Goal: Find specific page/section: Find specific page/section

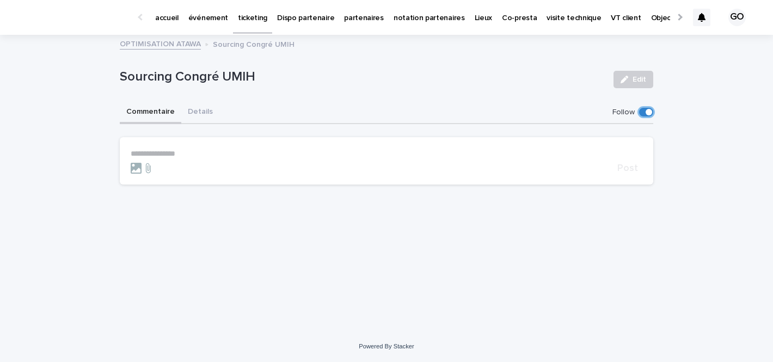
click at [163, 28] on link "accueil" at bounding box center [166, 17] width 33 height 34
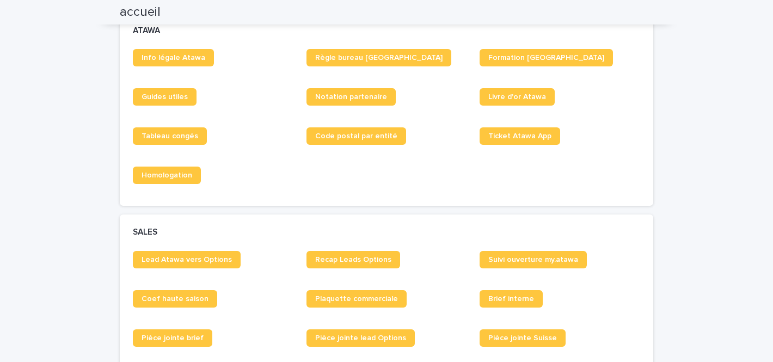
scroll to position [650, 0]
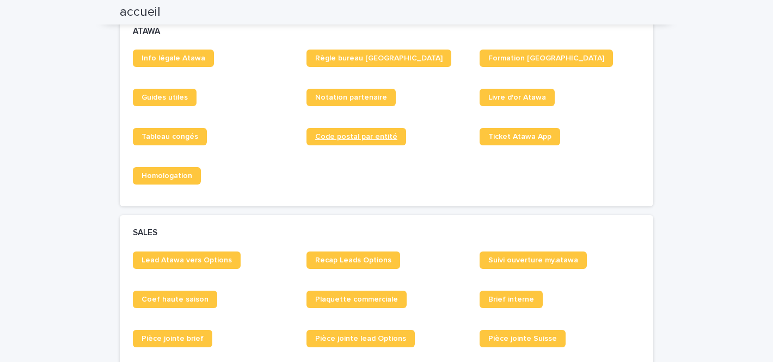
click at [348, 135] on span "Code postal par entité" at bounding box center [356, 137] width 82 height 8
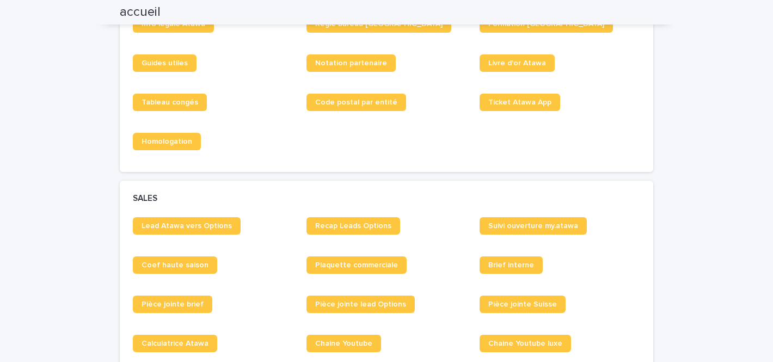
scroll to position [679, 0]
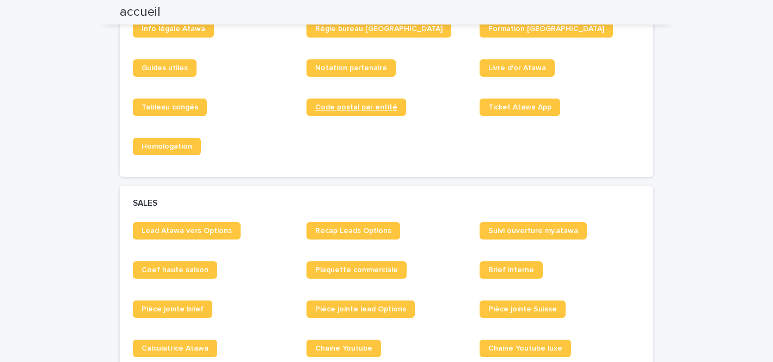
click at [341, 103] on link "Code postal par entité" at bounding box center [357, 107] width 100 height 17
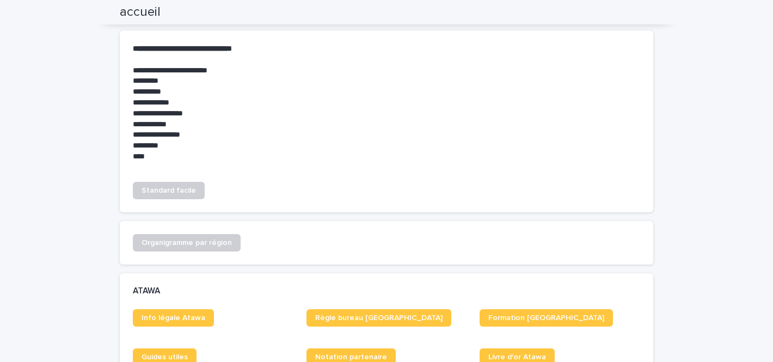
scroll to position [0, 0]
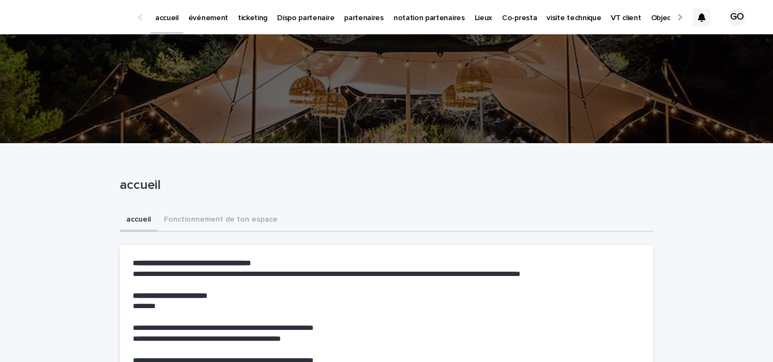
click at [203, 26] on link "événement" at bounding box center [209, 17] width 50 height 34
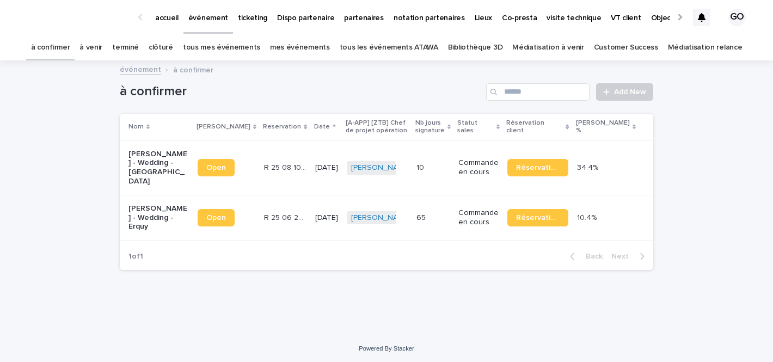
click at [102, 45] on link "à venir" at bounding box center [91, 48] width 23 height 26
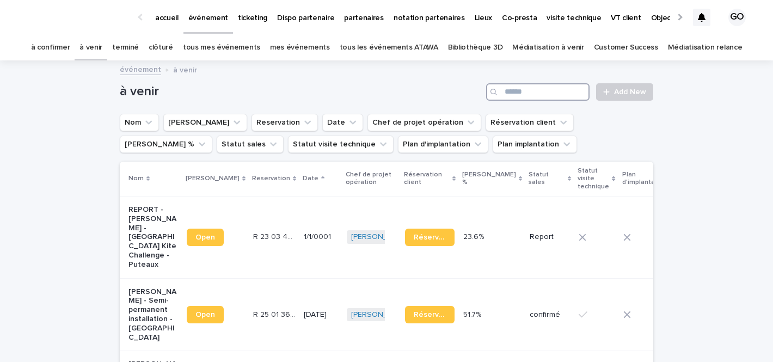
click at [527, 93] on input "Search" at bounding box center [537, 91] width 103 height 17
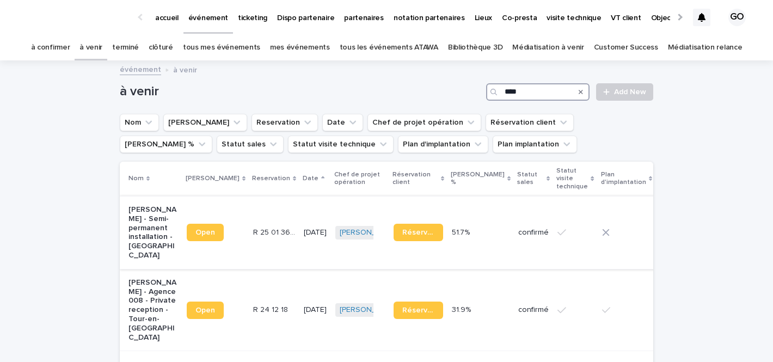
scroll to position [132, 0]
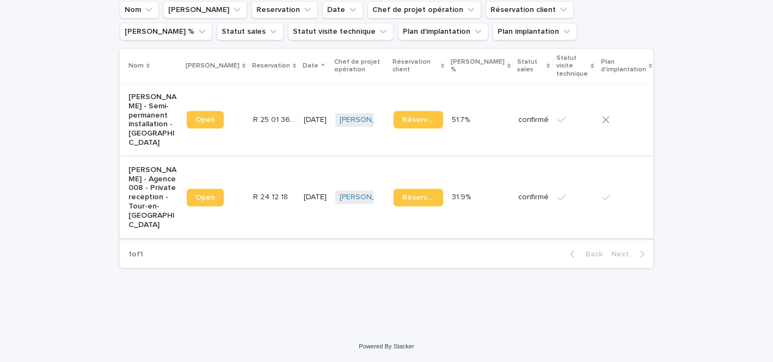
type input "****"
click at [142, 197] on p "[PERSON_NAME] - Agence 008 - Private reception - Tour-en-[GEOGRAPHIC_DATA]" at bounding box center [154, 198] width 50 height 64
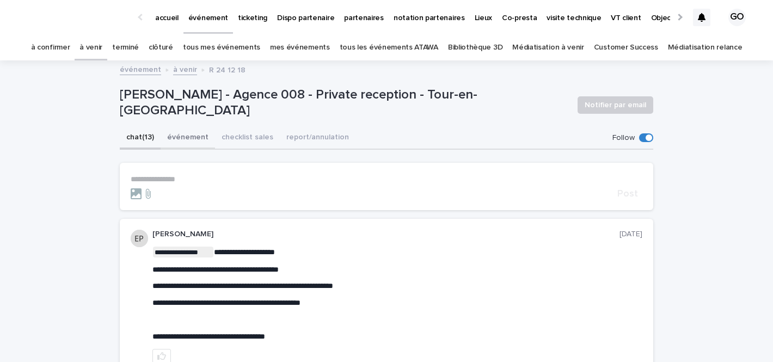
click at [197, 138] on button "événement" at bounding box center [188, 138] width 54 height 23
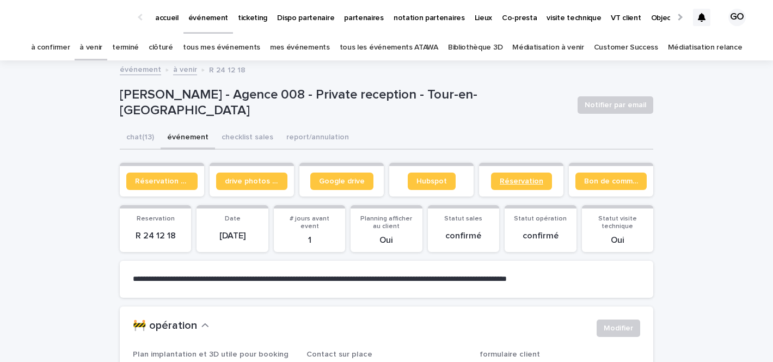
click at [516, 185] on link "Réservation" at bounding box center [521, 181] width 61 height 17
